Goal: Task Accomplishment & Management: Use online tool/utility

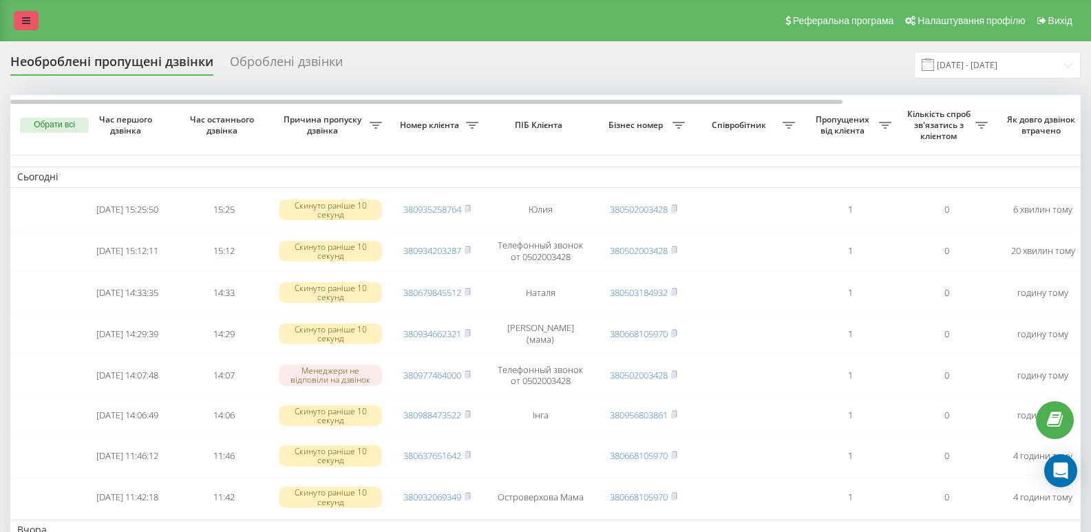
click at [25, 18] on icon at bounding box center [26, 21] width 8 height 10
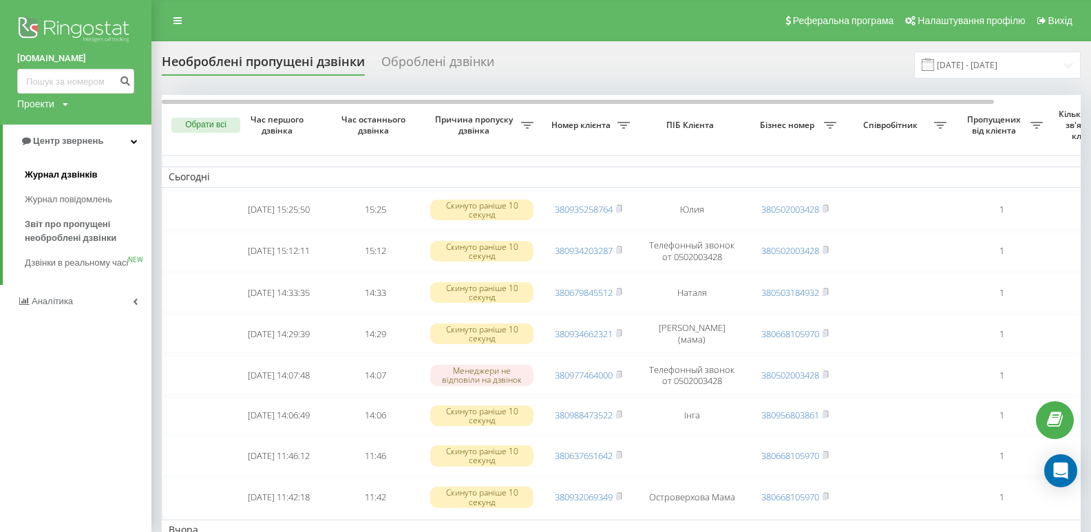
click at [60, 173] on span "Журнал дзвінків" at bounding box center [61, 175] width 73 height 14
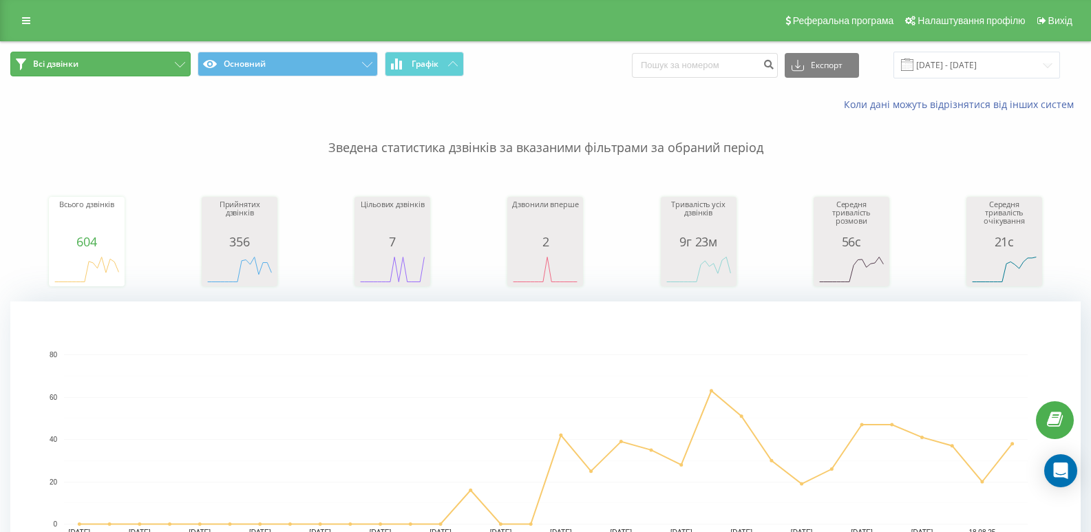
click at [69, 64] on span "Всі дзвінки" at bounding box center [55, 63] width 45 height 11
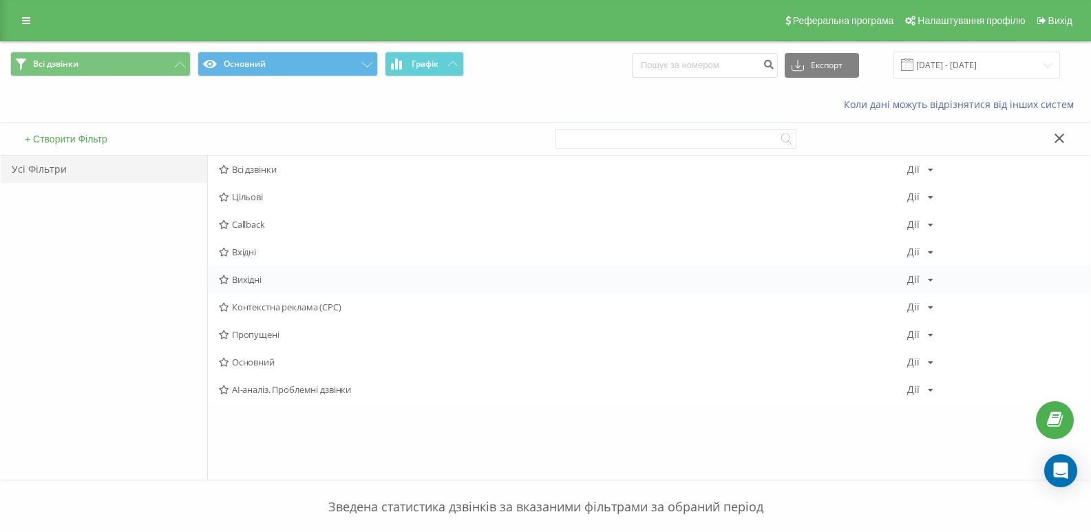
click at [244, 284] on span "Вихідні" at bounding box center [563, 280] width 688 height 10
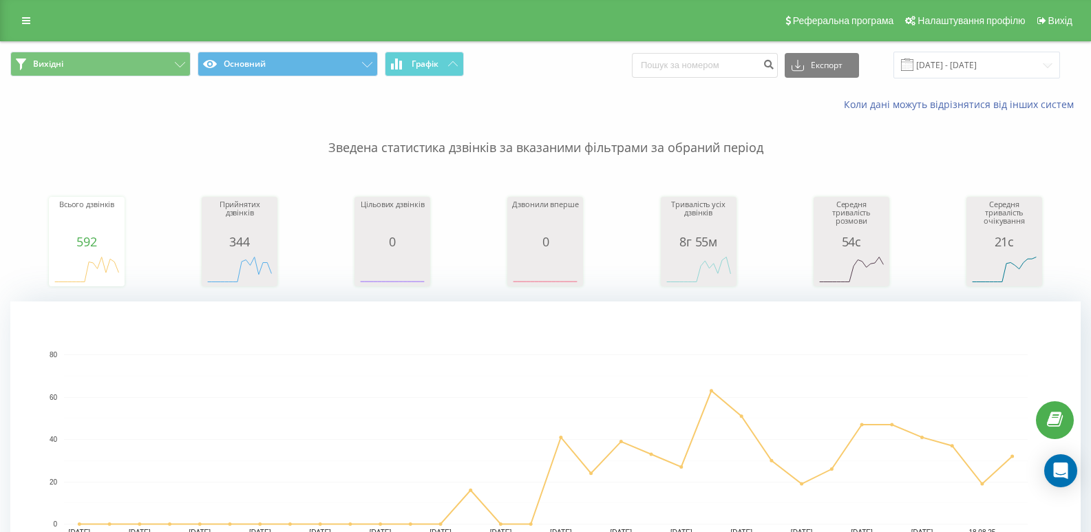
click at [913, 63] on span at bounding box center [907, 64] width 12 height 12
click at [1046, 63] on input "[DATE] - [DATE]" at bounding box center [976, 65] width 167 height 27
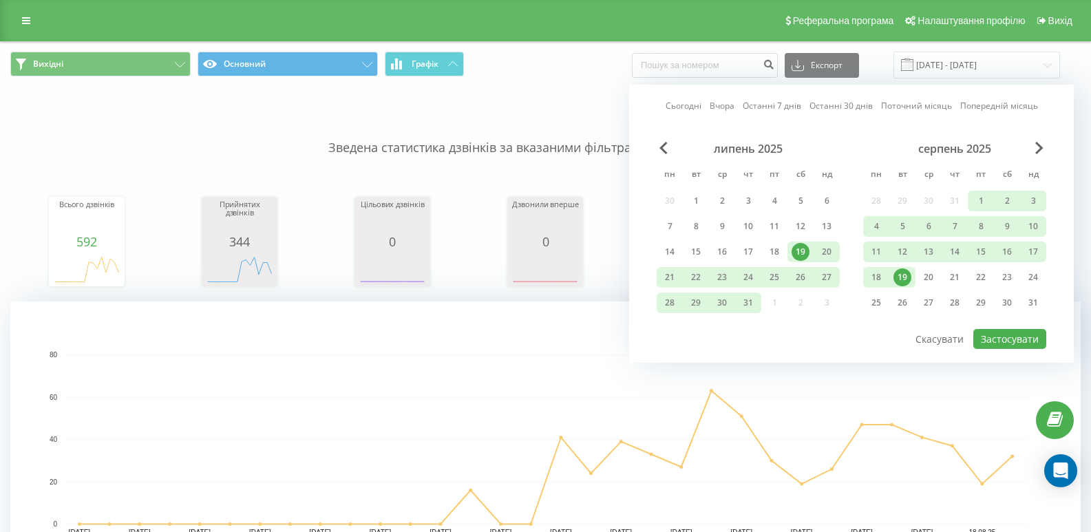
click at [904, 279] on div "19" at bounding box center [902, 277] width 18 height 18
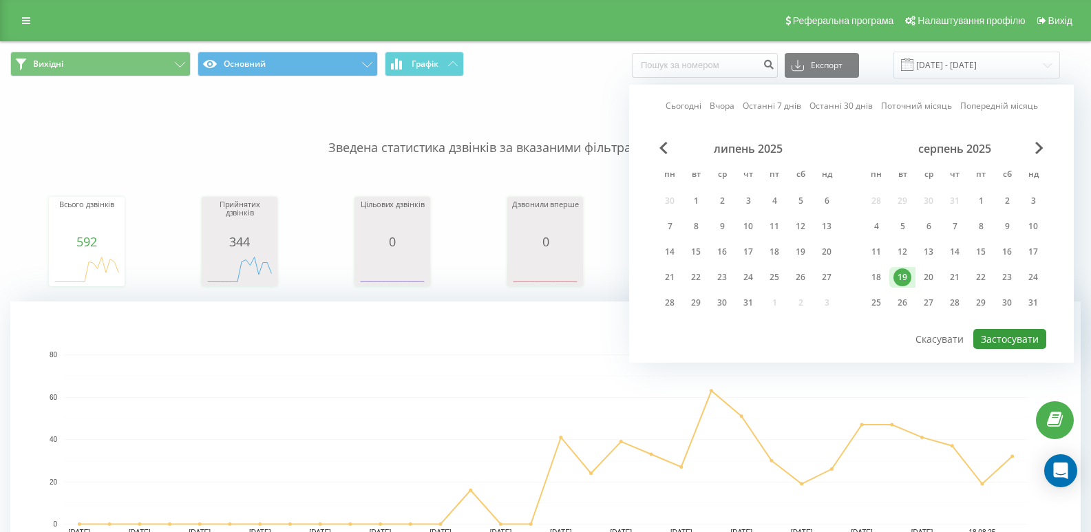
click at [1005, 337] on button "Застосувати" at bounding box center [1009, 339] width 73 height 20
type input "19.08.2025 - 19.08.2025"
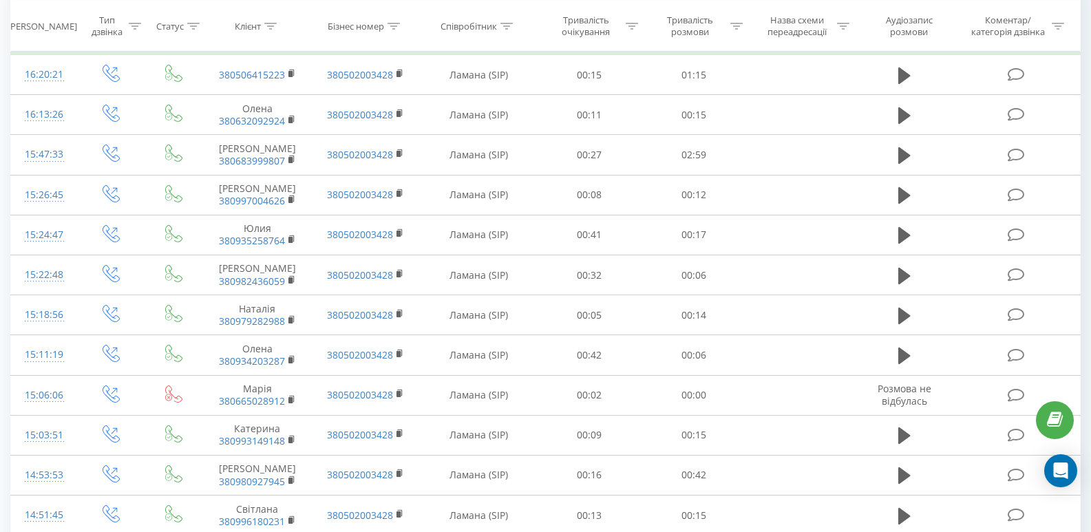
scroll to position [963, 0]
